Goal: Complete application form

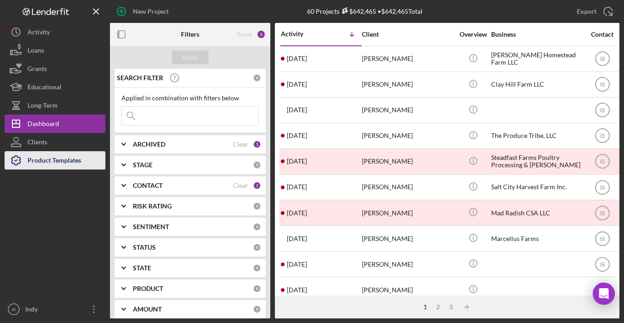
click at [31, 165] on div "Product Templates" at bounding box center [54, 161] width 54 height 21
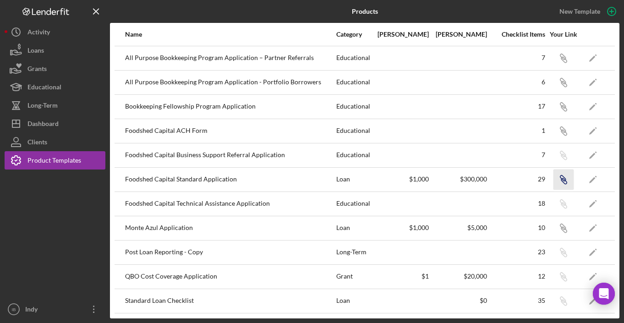
click at [555, 174] on icon "Icon/Link" at bounding box center [563, 179] width 21 height 21
